Goal: Transaction & Acquisition: Purchase product/service

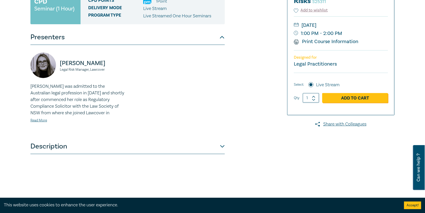
scroll to position [102, 0]
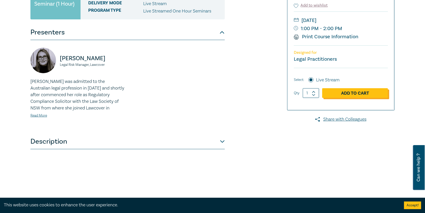
click at [359, 92] on link "Add to Cart" at bounding box center [355, 93] width 66 height 10
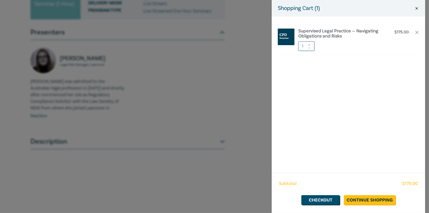
click at [416, 7] on button "Close" at bounding box center [416, 8] width 5 height 5
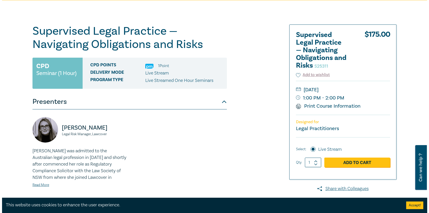
scroll to position [33, 0]
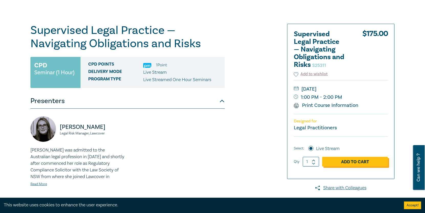
click at [356, 160] on link "Add to Cart" at bounding box center [355, 162] width 66 height 10
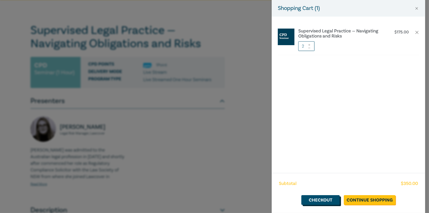
click at [327, 199] on link "Checkout" at bounding box center [320, 201] width 38 height 10
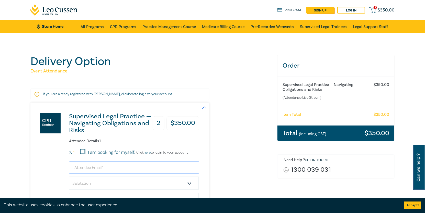
drag, startPoint x: 101, startPoint y: 168, endPoint x: 110, endPoint y: 167, distance: 8.9
click at [101, 168] on input "email" at bounding box center [134, 168] width 130 height 12
drag, startPoint x: 85, startPoint y: 167, endPoint x: 72, endPoint y: 167, distance: 13.5
click at [72, 167] on input "kach" at bounding box center [134, 168] width 130 height 12
type input "[PERSON_NAME]"
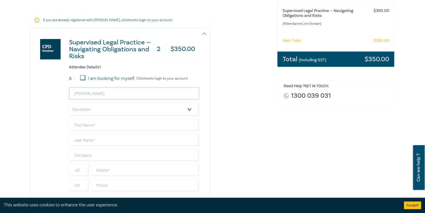
scroll to position [82, 0]
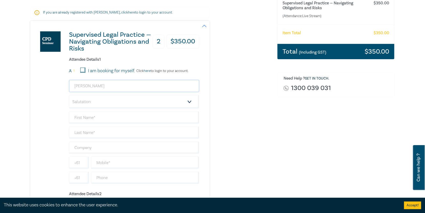
click at [115, 84] on input "[PERSON_NAME]" at bounding box center [134, 86] width 130 height 12
drag, startPoint x: 114, startPoint y: 86, endPoint x: 66, endPoint y: 86, distance: 47.8
click at [66, 86] on div "Supervised Legal Practice — Navigating Obligations and Risks 2 $ 350.00 Attende…" at bounding box center [114, 174] width 169 height 307
click at [53, 79] on div "Supervised Legal Practice — Navigating Obligations and Risks 2 $ 350.00 Attende…" at bounding box center [114, 174] width 169 height 307
click at [189, 101] on select "Salutation Mr. Mrs. Ms. Miss Dr. Prof. Other" at bounding box center [134, 102] width 130 height 14
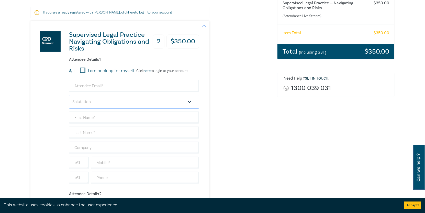
select select "Ms."
click at [69, 95] on select "Salutation Mr. Mrs. Ms. Miss Dr. Prof. Other" at bounding box center [134, 102] width 130 height 14
click at [81, 85] on input "email" at bounding box center [134, 86] width 130 height 12
drag, startPoint x: 73, startPoint y: 85, endPoint x: 67, endPoint y: 86, distance: 6.4
click at [67, 86] on div "Supervised Legal Practice — Navigating Obligations and Risks 2 $ 350.00 Attende…" at bounding box center [114, 174] width 169 height 307
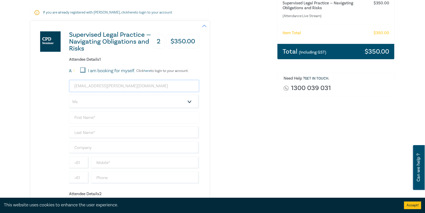
type input "[EMAIL_ADDRESS][PERSON_NAME][DOMAIN_NAME]"
click at [94, 118] on input "text" at bounding box center [134, 118] width 130 height 12
type input "Kanchana"
click at [89, 131] on input "text" at bounding box center [134, 133] width 130 height 12
type input "[PERSON_NAME]"
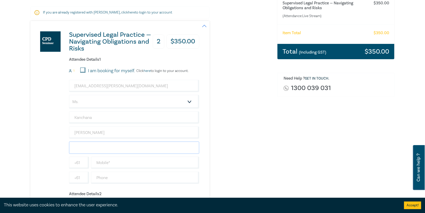
click at [94, 147] on input "text" at bounding box center [134, 148] width 130 height 12
type input "DEPARTMENT OF JUSTICE AND COMMUNITY SAFETY"
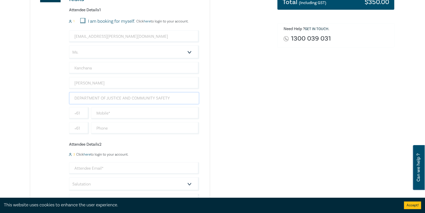
scroll to position [133, 0]
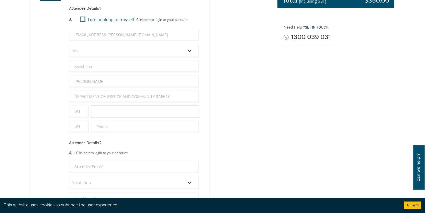
click at [98, 111] on input "text" at bounding box center [145, 112] width 108 height 12
paste input "0417 166 938"
click at [98, 110] on input "0417 166 938" at bounding box center [145, 112] width 108 height 12
type input "417 166 938"
click at [143, 122] on input "text" at bounding box center [145, 127] width 108 height 12
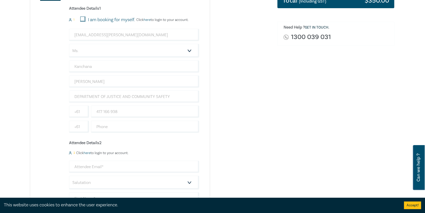
click at [245, 124] on div "Supervised Legal Practice — Navigating Obligations and Risks 2 $ 350.00 Attende…" at bounding box center [150, 123] width 241 height 307
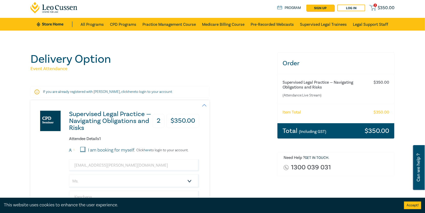
scroll to position [0, 0]
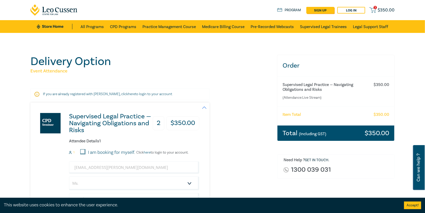
click at [160, 123] on h3 "2" at bounding box center [159, 124] width 12 height 14
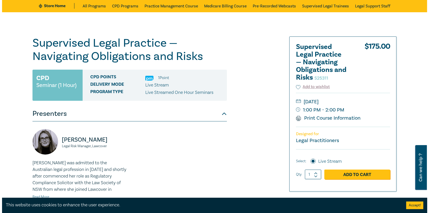
scroll to position [33, 0]
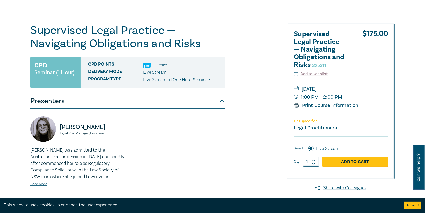
click at [314, 160] on icon at bounding box center [314, 161] width 4 height 2
click at [314, 163] on icon at bounding box center [314, 164] width 4 height 2
type input "1"
click at [314, 163] on icon at bounding box center [314, 164] width 4 height 2
drag, startPoint x: 314, startPoint y: 163, endPoint x: 364, endPoint y: 141, distance: 54.6
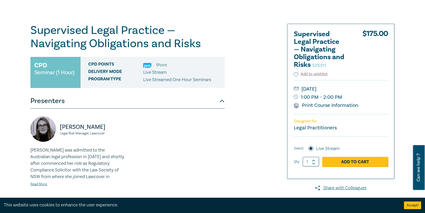
click at [364, 141] on div "$ 175.00 Select: Live Stream Qty 1 Add to Cart" at bounding box center [341, 154] width 94 height 35
click at [352, 161] on link "Add to Cart" at bounding box center [355, 162] width 66 height 10
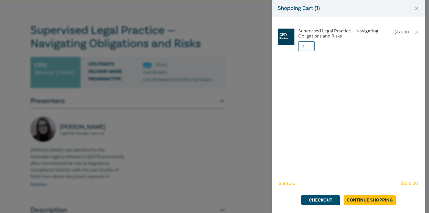
click at [309, 48] on icon at bounding box center [309, 48] width 4 height 2
click at [309, 47] on icon at bounding box center [309, 48] width 4 height 2
click at [324, 199] on link "Checkout" at bounding box center [320, 201] width 38 height 10
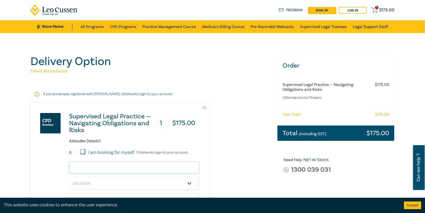
click at [79, 167] on input "email" at bounding box center [134, 168] width 130 height 12
type input "[EMAIL_ADDRESS][PERSON_NAME][DOMAIN_NAME]"
type input "Kanchana"
type input "[PERSON_NAME]"
type input "DEPARTMENT OF JUSTICE AND COMMUNITY SAFETY"
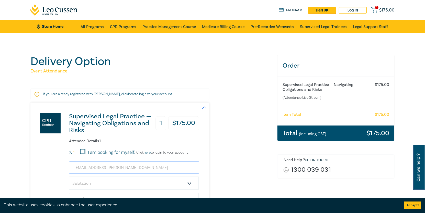
click at [93, 167] on input "[EMAIL_ADDRESS][PERSON_NAME][DOMAIN_NAME]" at bounding box center [134, 168] width 130 height 12
drag, startPoint x: 149, startPoint y: 169, endPoint x: 72, endPoint y: 167, distance: 76.7
click at [72, 167] on input "[EMAIL_ADDRESS][PERSON_NAME][DOMAIN_NAME]" at bounding box center [134, 168] width 130 height 12
paste input "[PERSON_NAME] (DJCS) <[EMAIL_ADDRESS][PERSON_NAME][DOMAIN_NAME]>"
drag, startPoint x: 124, startPoint y: 167, endPoint x: 68, endPoint y: 168, distance: 55.7
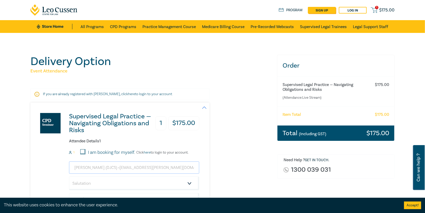
click at [68, 168] on div "Supervised Legal Practice — Navigating Obligations and Risks 1 $ 175.00 Attende…" at bounding box center [114, 190] width 169 height 175
click at [143, 168] on input "[EMAIL_ADDRESS][PERSON_NAME][DOMAIN_NAME]>" at bounding box center [134, 168] width 130 height 12
drag, startPoint x: 156, startPoint y: 168, endPoint x: 162, endPoint y: 167, distance: 5.6
click at [156, 168] on input "[EMAIL_ADDRESS][PERSON_NAME][DOMAIN_NAME]" at bounding box center [134, 168] width 130 height 12
type input "[EMAIL_ADDRESS][PERSON_NAME][DOMAIN_NAME]"
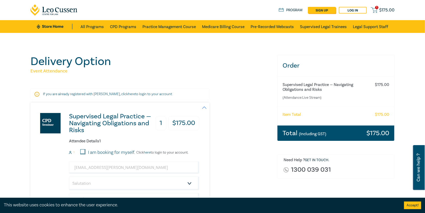
click at [233, 143] on div "Supervised Legal Practice — Navigating Obligations and Risks 1 $ 175.00 Attende…" at bounding box center [150, 190] width 241 height 175
click at [189, 183] on select "Salutation Mr. Mrs. Ms. Miss Dr. Prof. Other" at bounding box center [134, 184] width 130 height 14
select select "Ms."
click at [69, 177] on select "Salutation Mr. Mrs. Ms. Miss Dr. Prof. Other" at bounding box center [134, 184] width 130 height 14
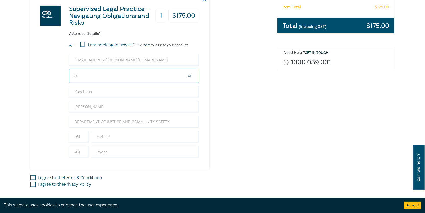
scroll to position [112, 0]
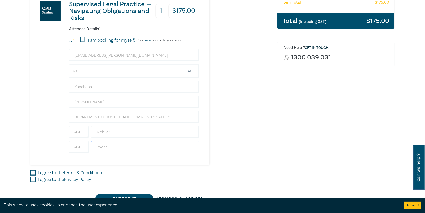
click at [98, 146] on input "text" at bounding box center [145, 147] width 108 height 12
paste input "[PHONE_NUMBER]"
drag, startPoint x: 100, startPoint y: 147, endPoint x: 96, endPoint y: 147, distance: 4.6
click at [96, 147] on input "[PHONE_NUMBER]" at bounding box center [145, 147] width 108 height 12
click at [98, 147] on input "3) 8663 0749" at bounding box center [145, 147] width 108 height 12
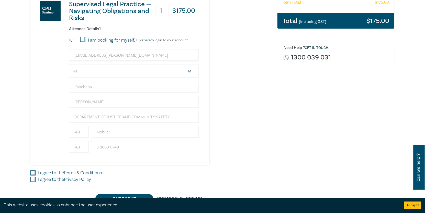
type input "3 8663 0749"
click at [266, 149] on div "Supervised Legal Practice — Navigating Obligations and Risks 1 $ 175.00 Attende…" at bounding box center [150, 77] width 241 height 175
click at [33, 171] on input "I agree to the Terms & Conditions" at bounding box center [32, 173] width 5 height 5
checkbox input "true"
click at [32, 178] on input "I agree to the Privacy Policy" at bounding box center [32, 179] width 5 height 5
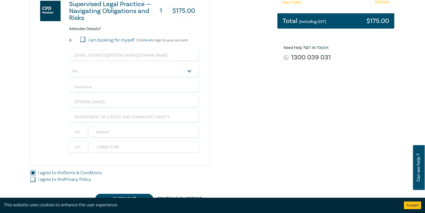
checkbox input "true"
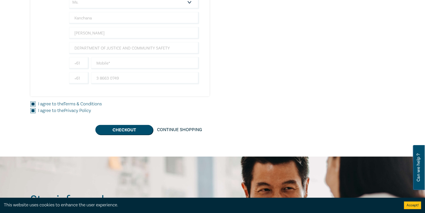
scroll to position [182, 0]
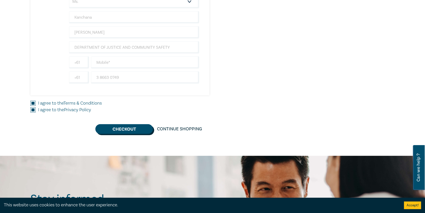
click at [122, 127] on button "Checkout" at bounding box center [124, 129] width 58 height 10
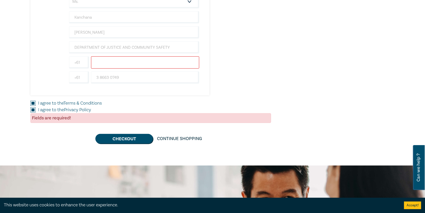
click at [99, 62] on input "text" at bounding box center [145, 62] width 108 height 12
paste input "0417 166 938"
click at [98, 63] on input "0417 166 938" at bounding box center [145, 62] width 108 height 12
type input "417 166 938"
click at [146, 91] on div "Supervised Legal Practice — Navigating Obligations and Risks 1 $ 175.00 Attende…" at bounding box center [114, 8] width 169 height 175
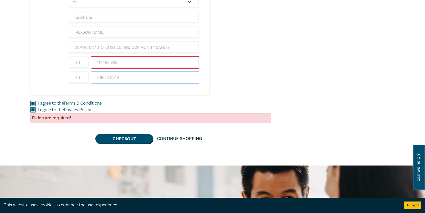
drag, startPoint x: 125, startPoint y: 77, endPoint x: 91, endPoint y: 77, distance: 34.0
click at [91, 77] on input "3 8663 0749" at bounding box center [145, 78] width 108 height 12
click at [233, 56] on div "Supervised Legal Practice — Navigating Obligations and Risks 1 $ 175.00 Attende…" at bounding box center [150, 8] width 241 height 175
click at [125, 136] on button "Checkout" at bounding box center [124, 139] width 58 height 10
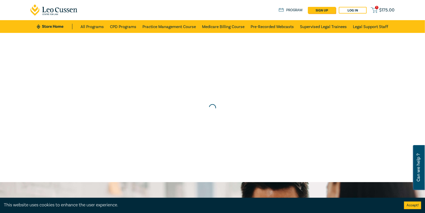
scroll to position [0, 0]
